Goal: Find specific page/section: Find specific page/section

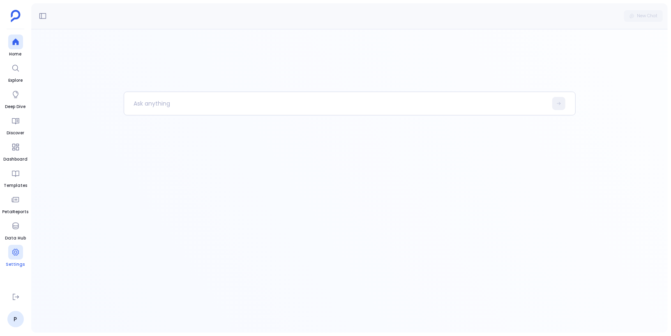
click at [15, 254] on icon at bounding box center [16, 252] width 8 height 8
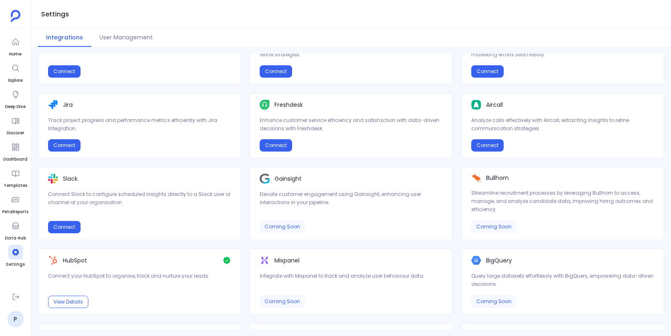
scroll to position [136, 0]
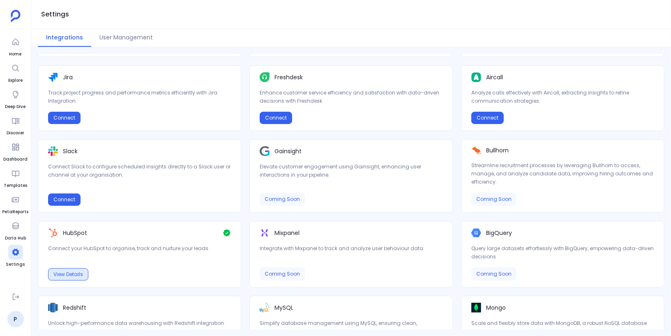
click at [77, 271] on button "View Details" at bounding box center [68, 274] width 40 height 12
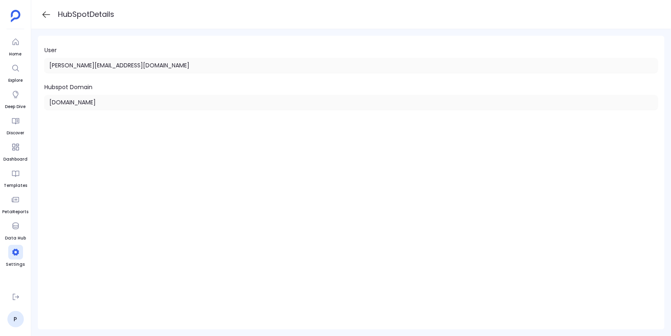
click at [46, 13] on icon at bounding box center [46, 14] width 10 height 10
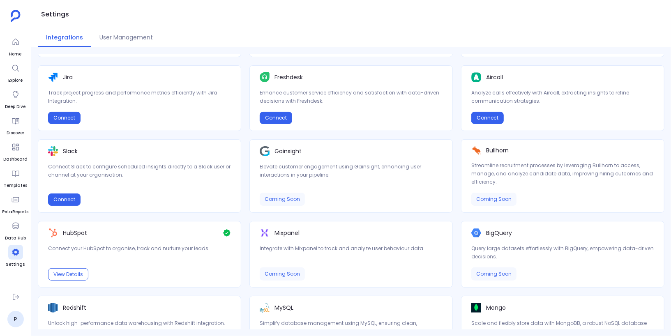
scroll to position [139, 0]
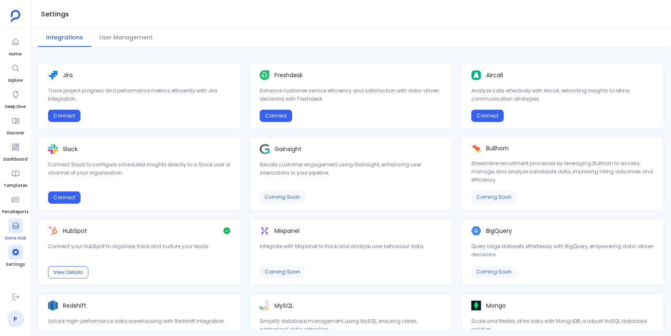
click at [16, 223] on icon at bounding box center [15, 226] width 6 height 7
